Goal: Transaction & Acquisition: Purchase product/service

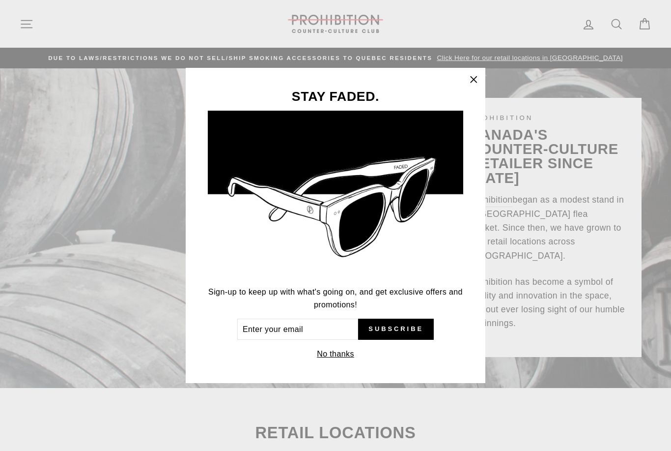
click at [475, 77] on icon "button" at bounding box center [474, 80] width 14 height 14
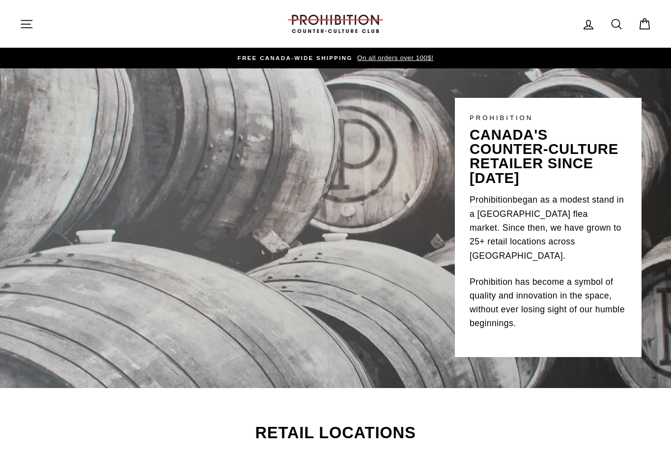
click at [621, 23] on icon at bounding box center [617, 24] width 14 height 14
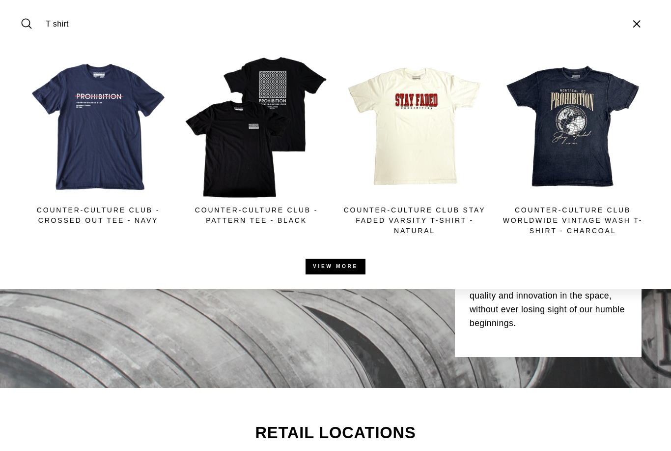
type input "T shirt"
click at [248, 169] on img at bounding box center [256, 126] width 147 height 147
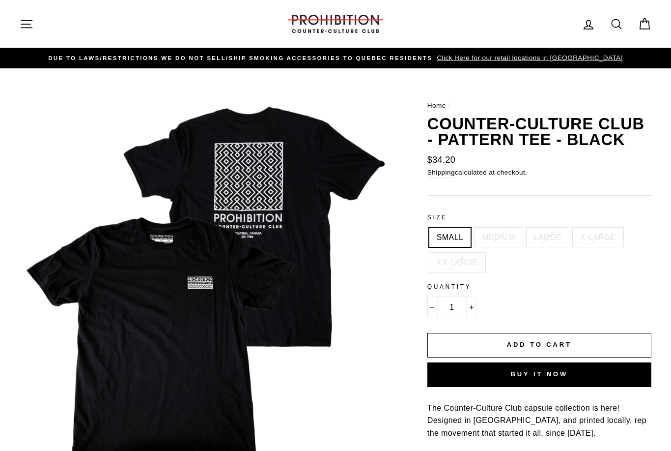
click at [506, 237] on label "MEDIUM" at bounding box center [499, 238] width 48 height 20
click at [473, 228] on input "MEDIUM" at bounding box center [473, 228] width 0 height 0
radio input "true"
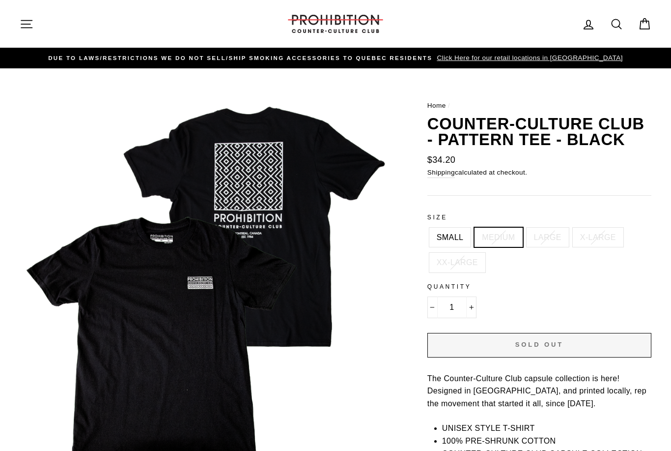
click at [554, 238] on label "LARGE" at bounding box center [548, 238] width 42 height 20
click at [525, 228] on input "LARGE" at bounding box center [525, 228] width 0 height 0
radio input "true"
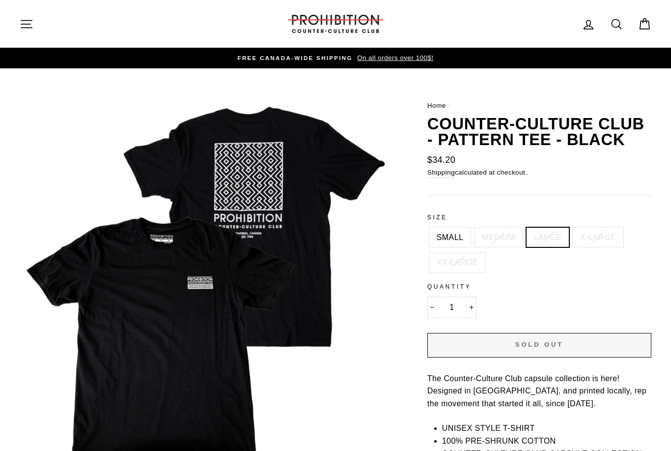
click at [602, 232] on label "X-LARGE" at bounding box center [598, 238] width 51 height 20
click at [572, 228] on input "X-LARGE" at bounding box center [571, 228] width 0 height 0
radio input "true"
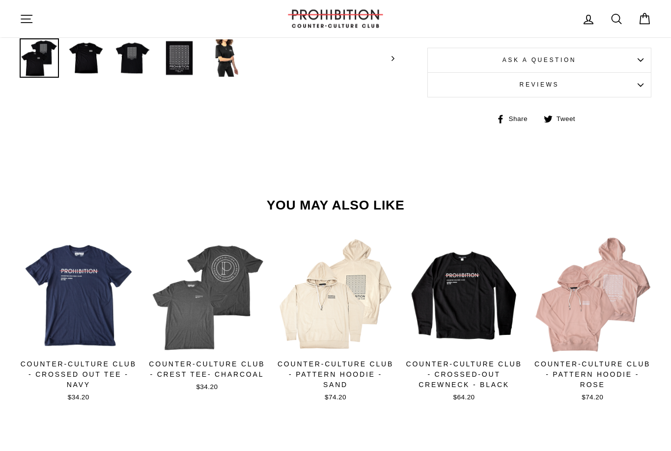
scroll to position [439, 0]
click at [95, 311] on div at bounding box center [78, 294] width 119 height 119
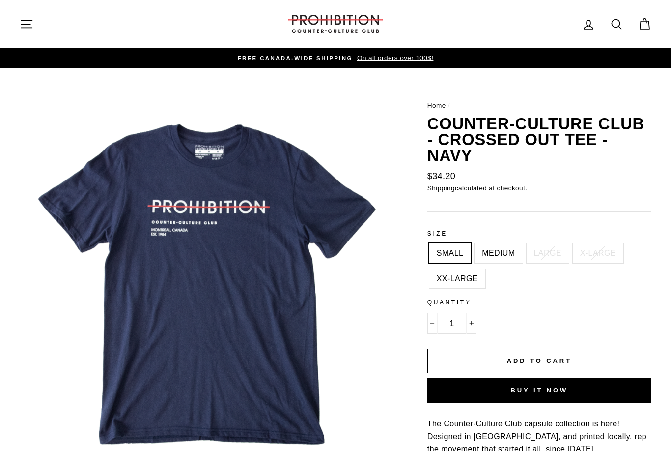
click at [549, 256] on label "LARGE" at bounding box center [548, 253] width 42 height 20
click at [525, 244] on input "LARGE" at bounding box center [525, 243] width 0 height 0
radio input "true"
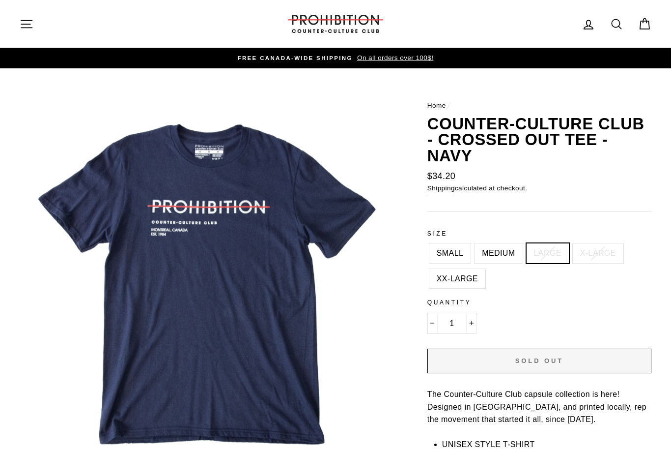
click at [604, 248] on label "X-LARGE" at bounding box center [598, 253] width 51 height 20
click at [572, 244] on input "X-LARGE" at bounding box center [571, 243] width 0 height 0
radio input "true"
click at [471, 282] on label "XX-LARGE" at bounding box center [458, 279] width 56 height 20
click at [428, 269] on input "XX-LARGE" at bounding box center [428, 269] width 0 height 0
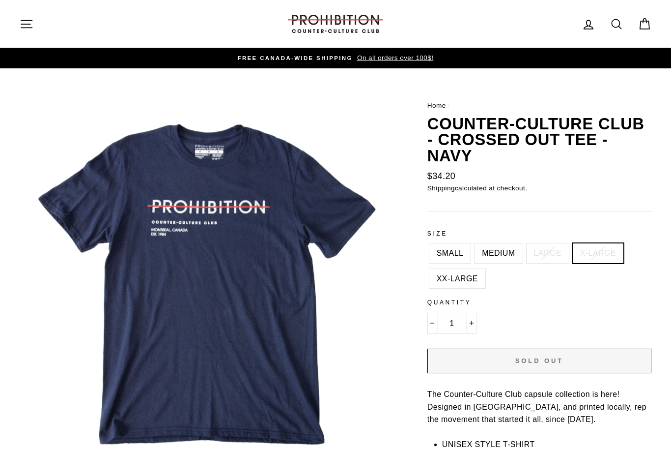
radio input "true"
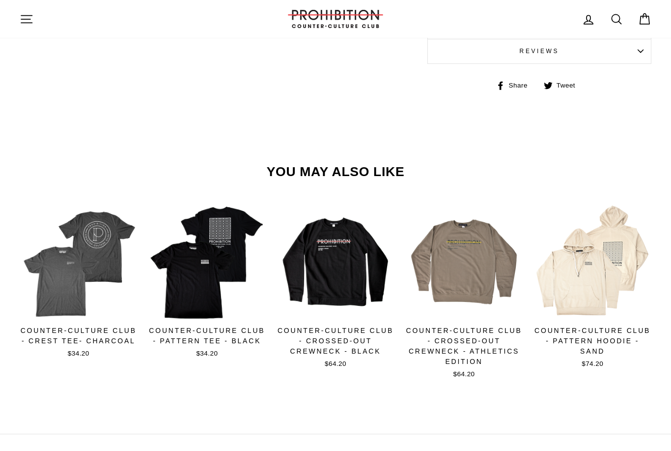
scroll to position [521, 0]
